Goal: Task Accomplishment & Management: Manage account settings

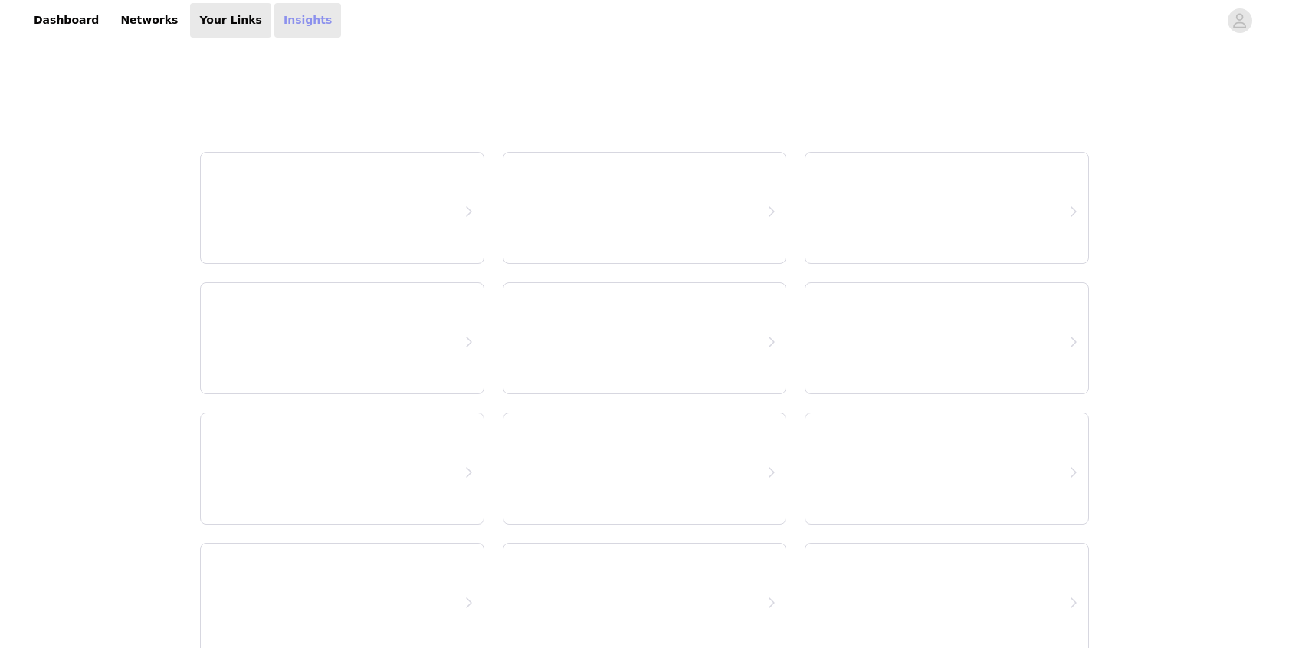
select select "12"
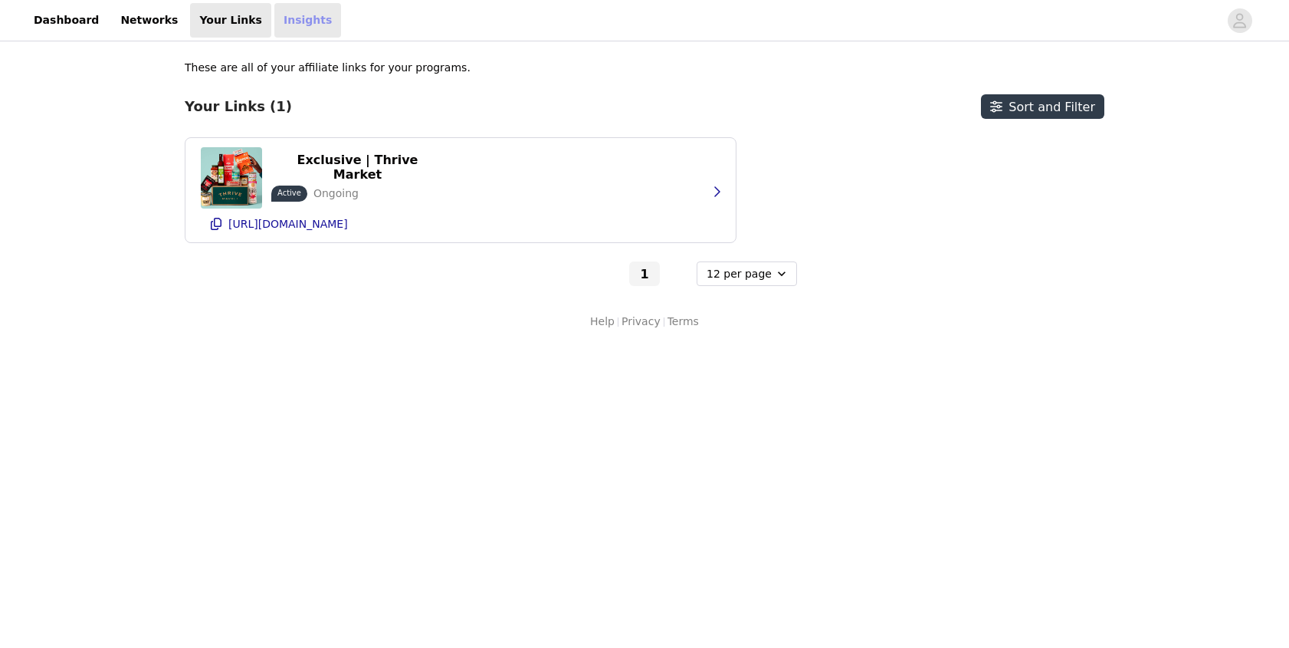
click at [276, 26] on link "Insights" at bounding box center [307, 20] width 67 height 34
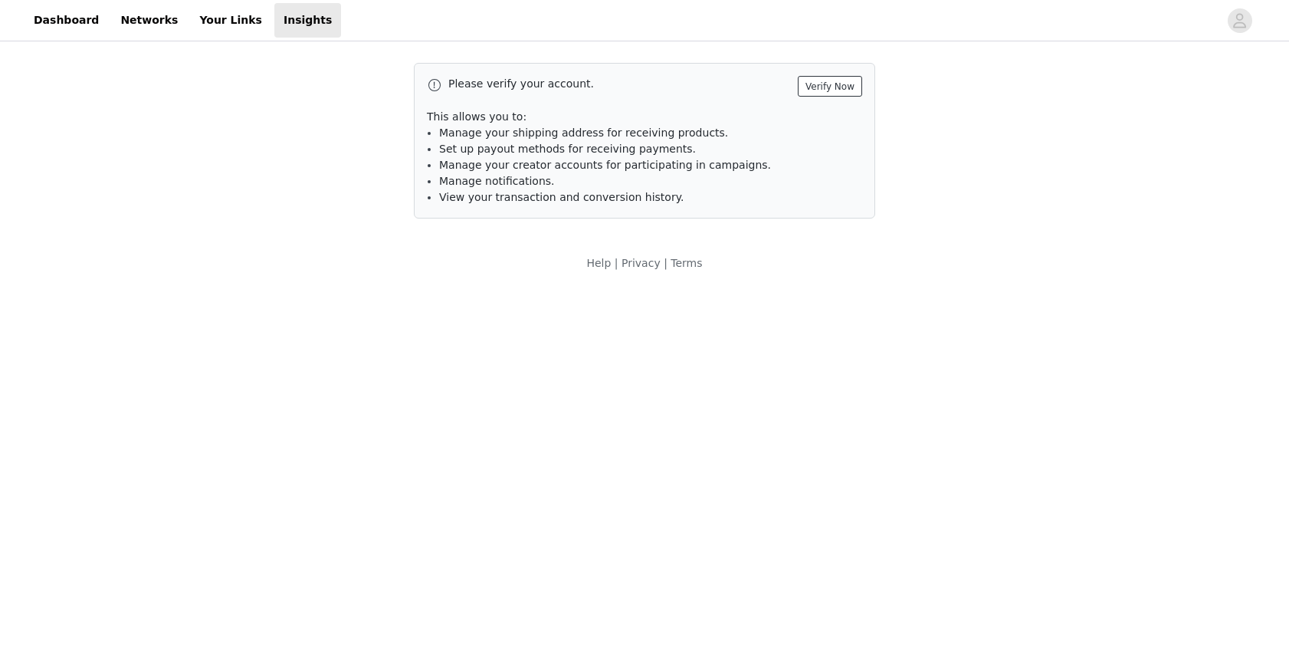
click at [832, 83] on button "Verify Now" at bounding box center [830, 86] width 64 height 21
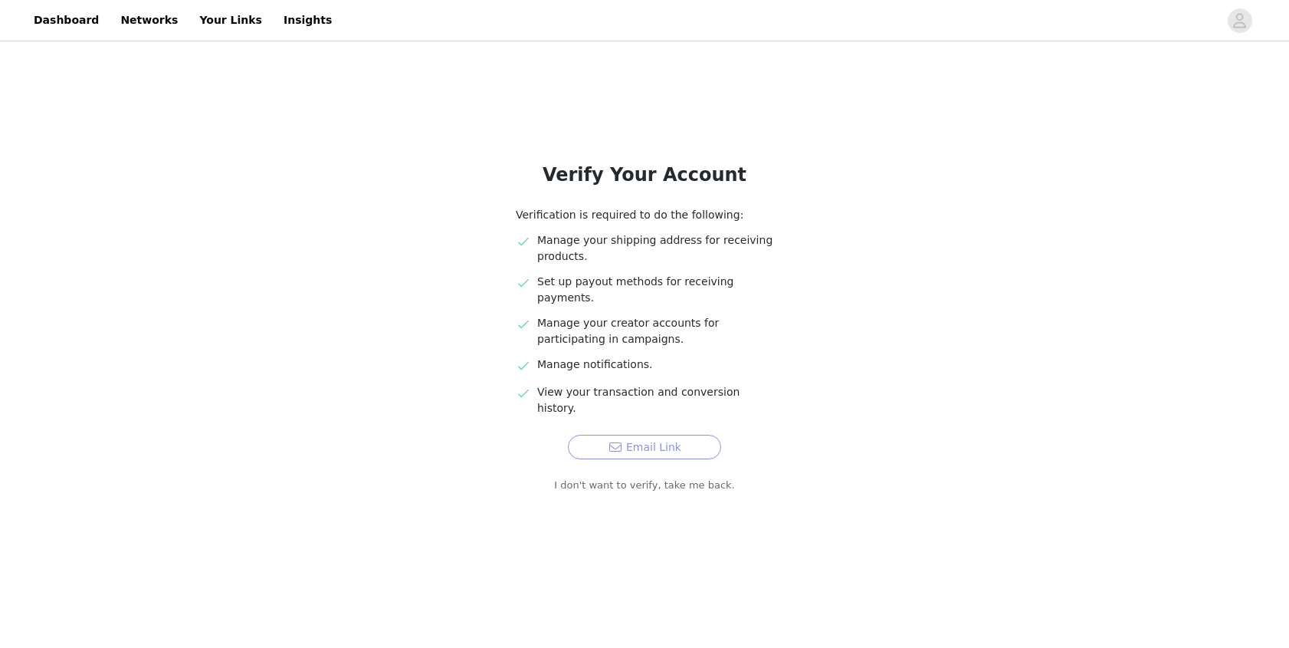
click at [666, 435] on button "Email Link" at bounding box center [644, 447] width 153 height 25
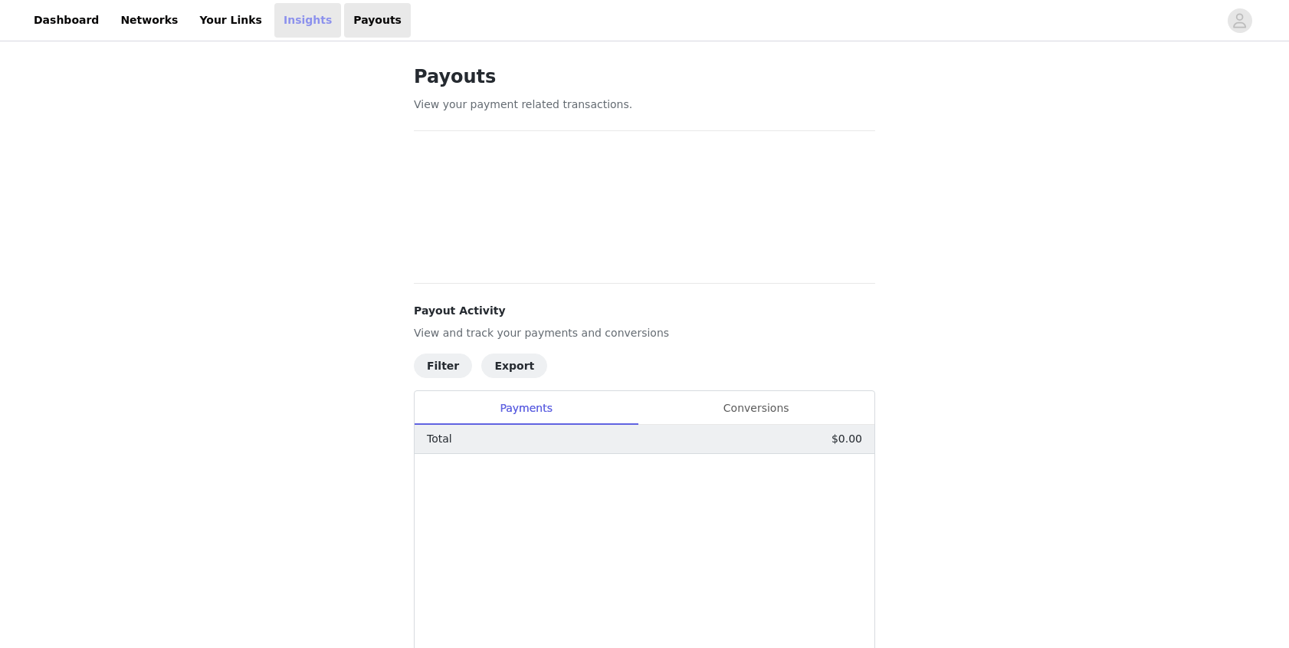
click at [288, 18] on link "Insights" at bounding box center [307, 20] width 67 height 34
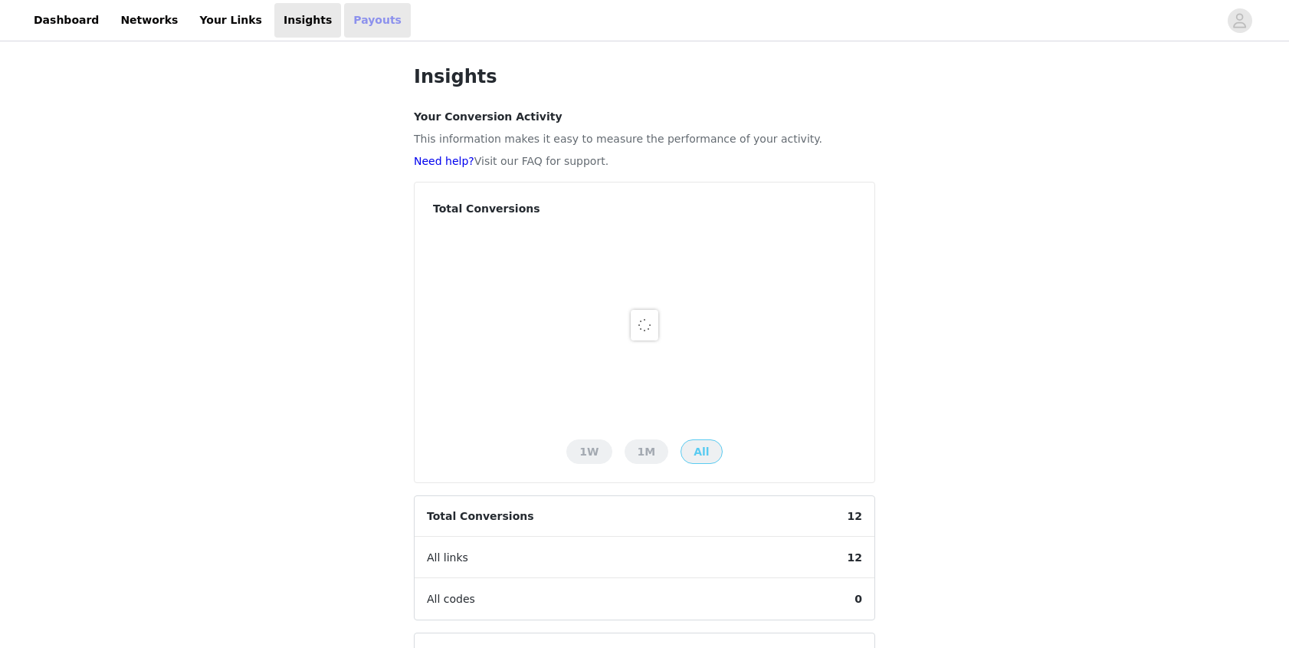
click at [349, 17] on link "Payouts" at bounding box center [377, 20] width 67 height 34
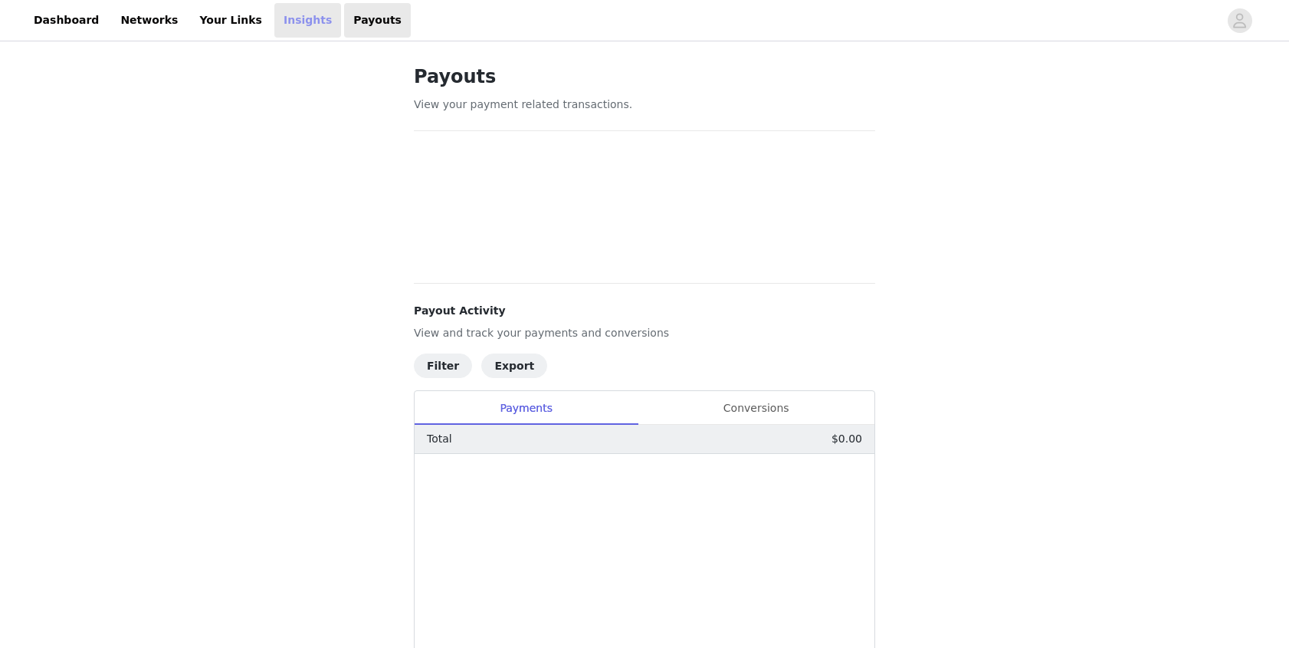
click at [294, 21] on link "Insights" at bounding box center [307, 20] width 67 height 34
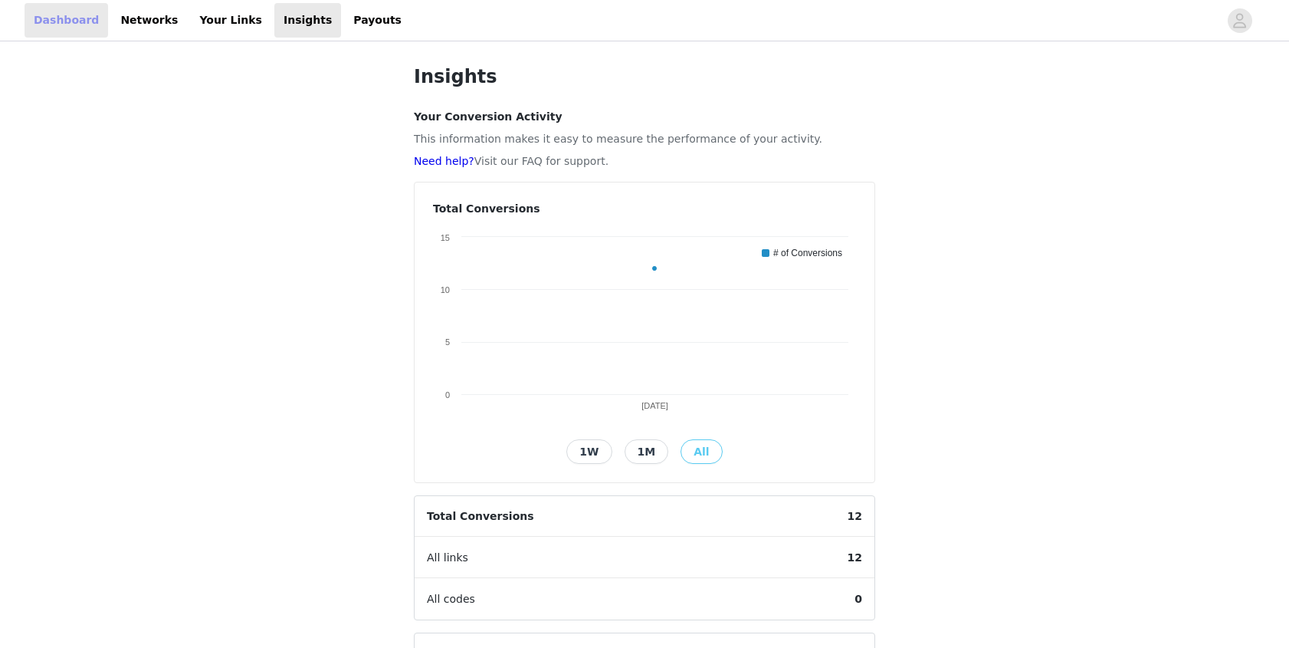
click at [89, 21] on link "Dashboard" at bounding box center [67, 20] width 84 height 34
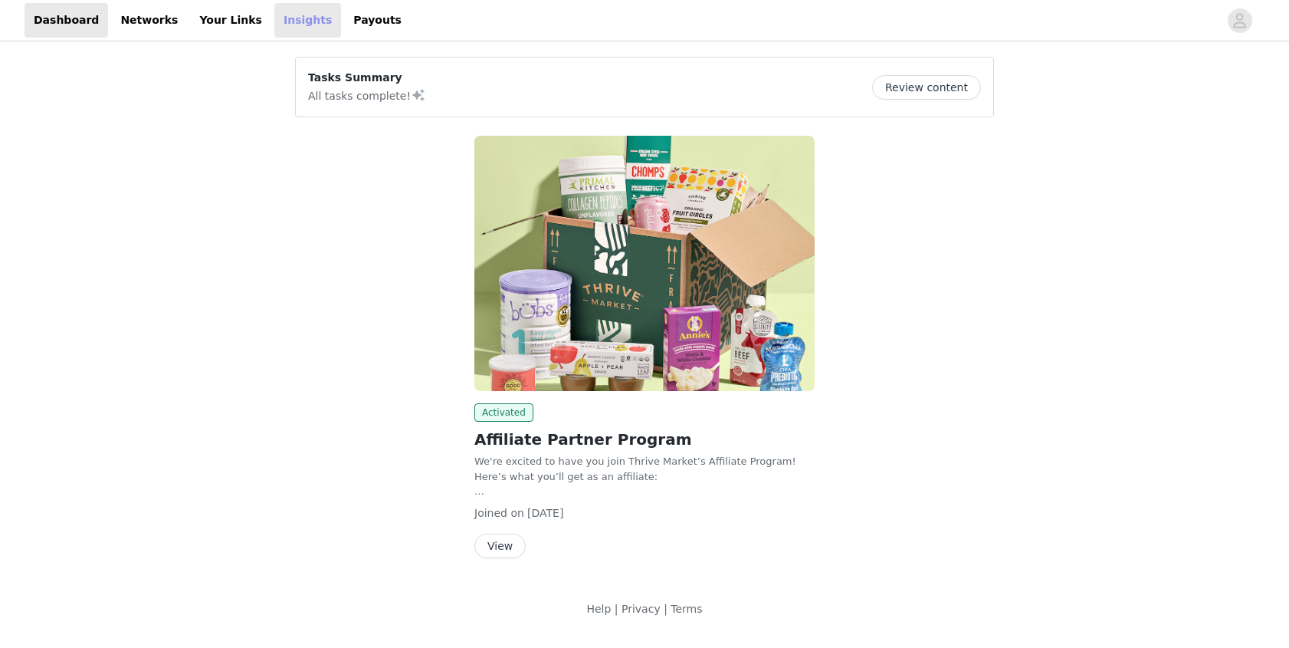
click at [274, 21] on link "Insights" at bounding box center [307, 20] width 67 height 34
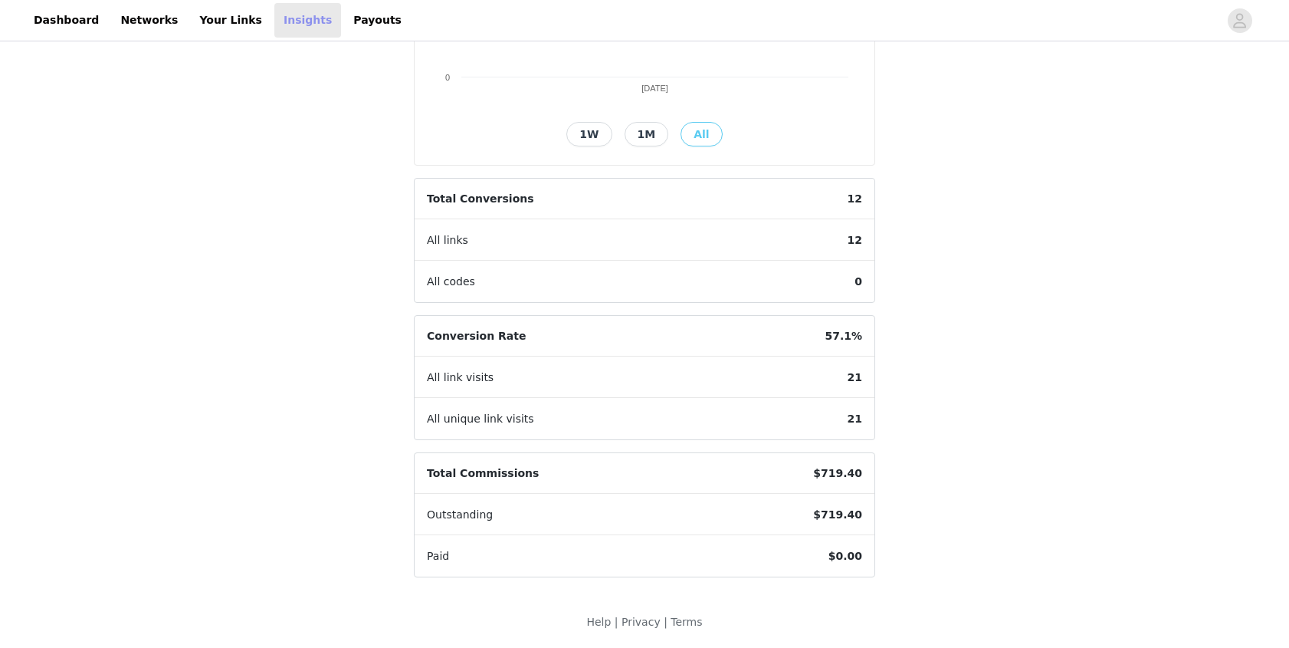
scroll to position [318, 0]
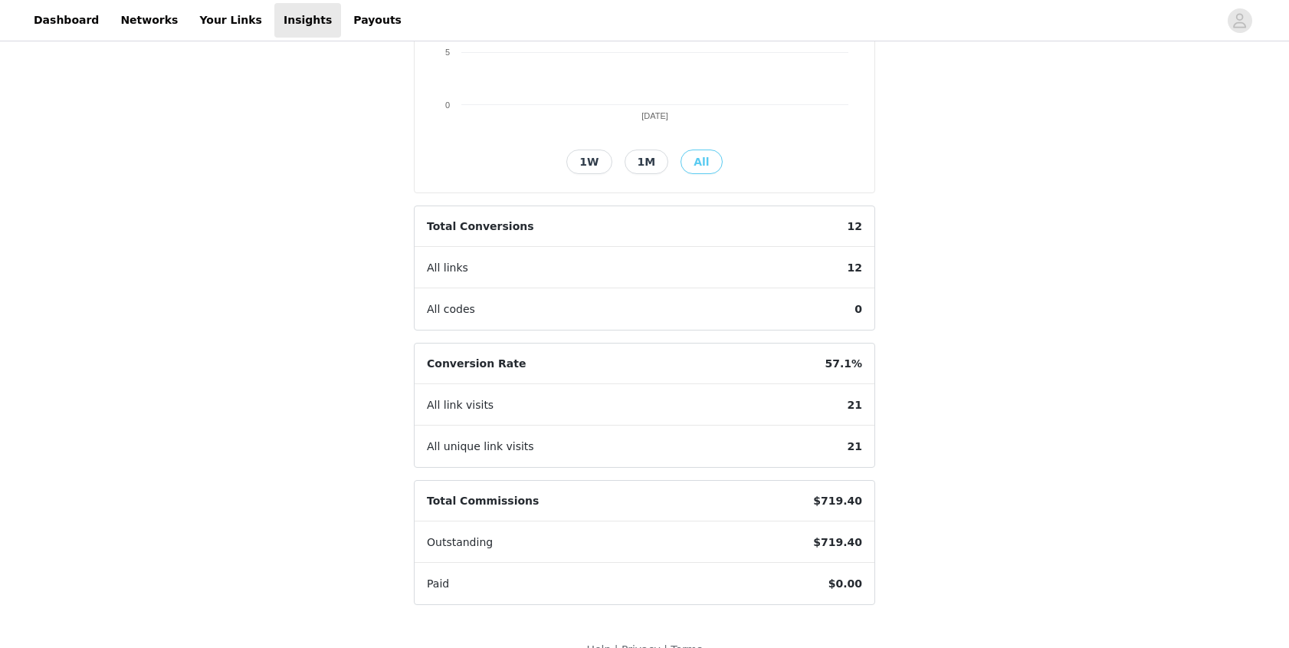
scroll to position [318, 0]
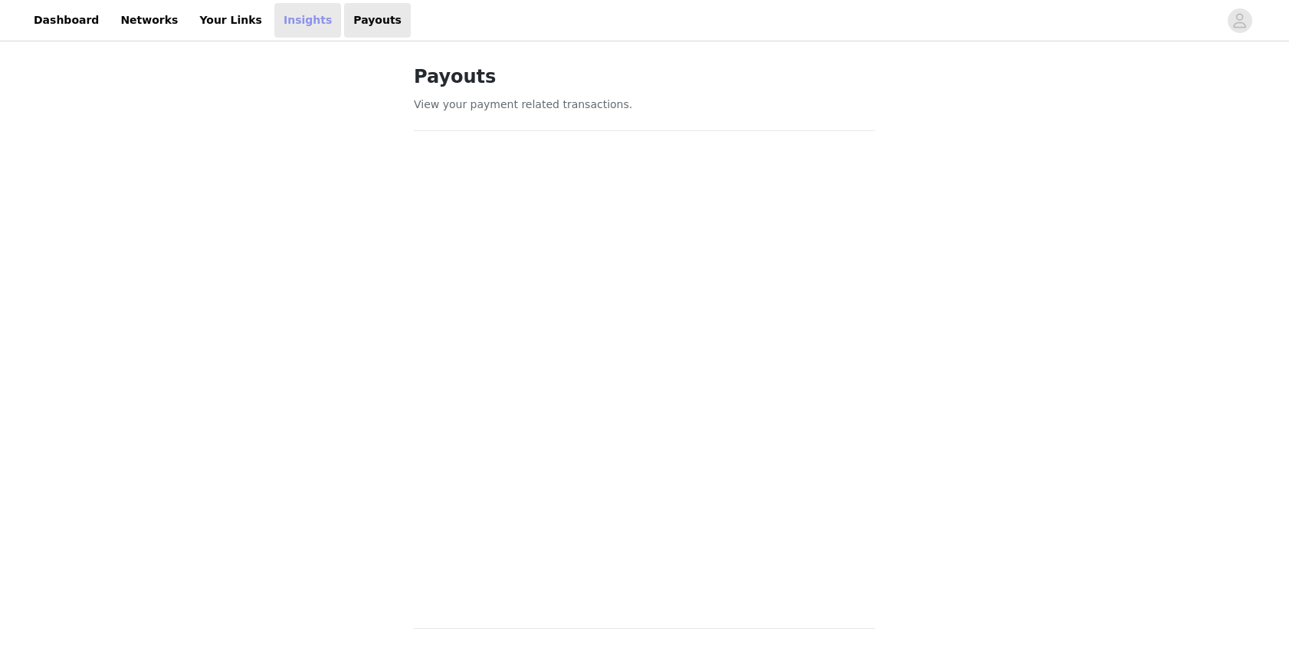
click at [277, 26] on link "Insights" at bounding box center [307, 20] width 67 height 34
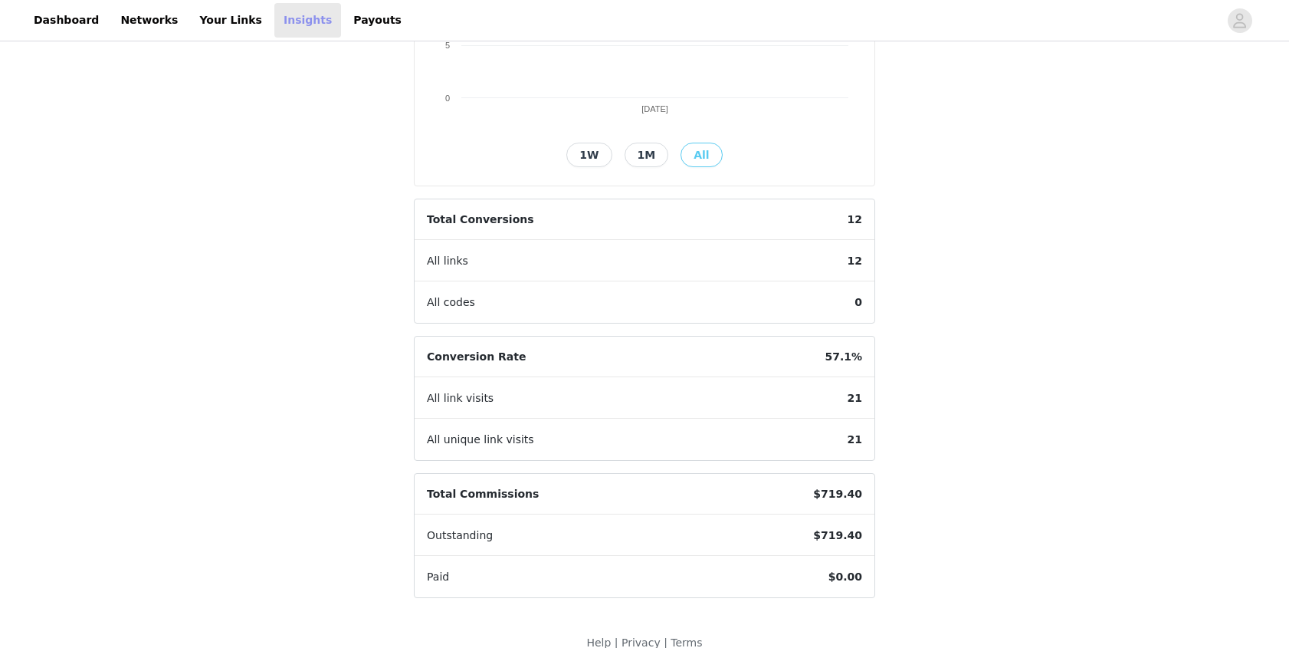
scroll to position [318, 0]
